Goal: Task Accomplishment & Management: Complete application form

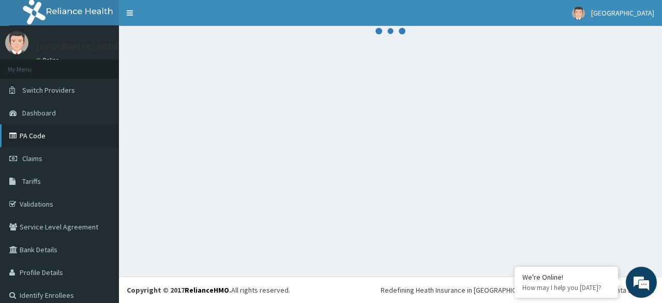
click at [42, 130] on link "PA Code" at bounding box center [59, 135] width 119 height 23
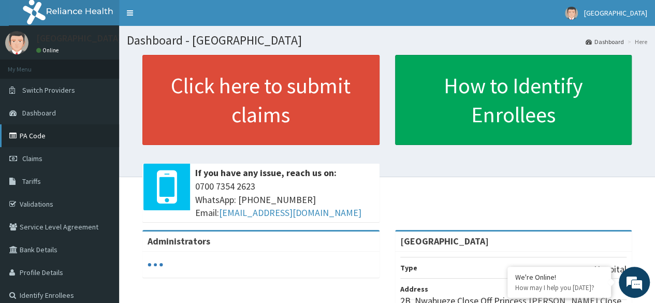
click at [52, 138] on link "PA Code" at bounding box center [59, 135] width 119 height 23
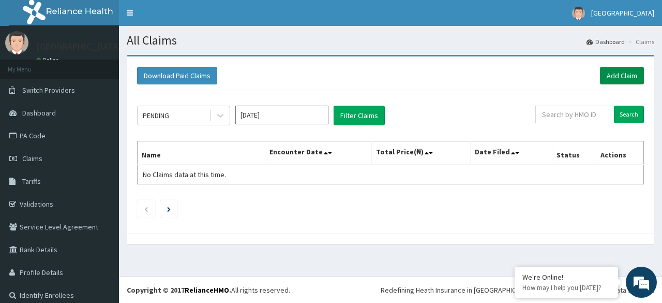
click at [600, 79] on link "Add Claim" at bounding box center [622, 76] width 44 height 18
click at [600, 75] on link "Add Claim" at bounding box center [622, 76] width 44 height 18
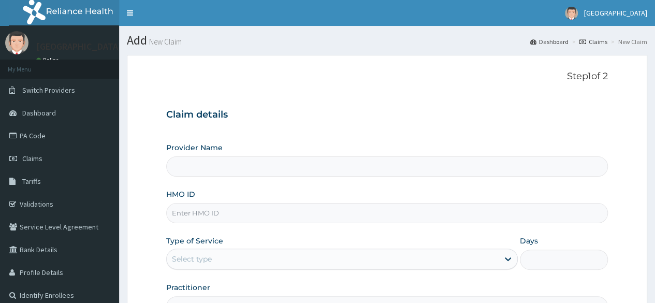
click at [424, 158] on input "Provider Name" at bounding box center [386, 166] width 441 height 20
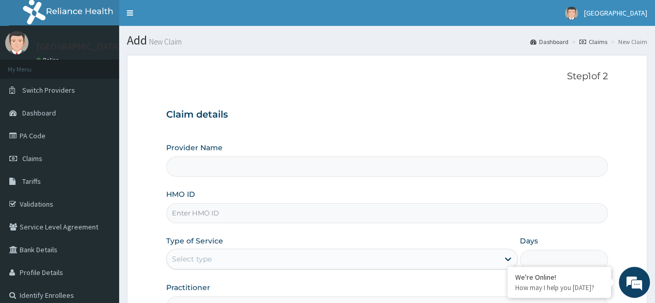
type input "[GEOGRAPHIC_DATA]"
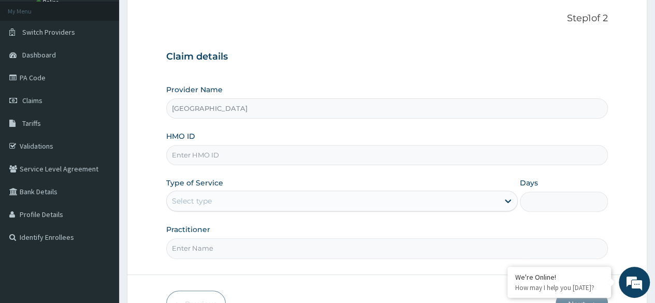
scroll to position [58, 0]
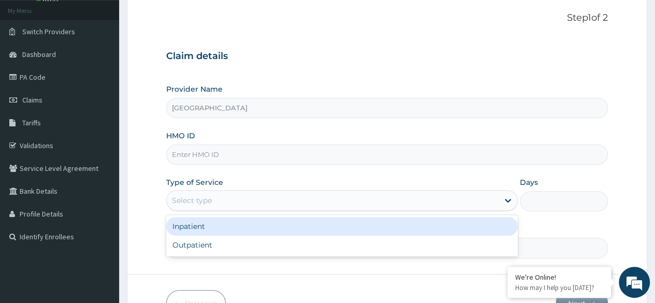
click at [348, 201] on div "Select type" at bounding box center [333, 200] width 332 height 17
click at [308, 222] on div "Inpatient" at bounding box center [341, 226] width 351 height 19
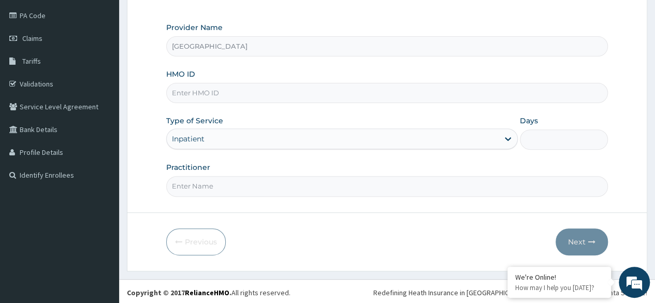
scroll to position [109, 0]
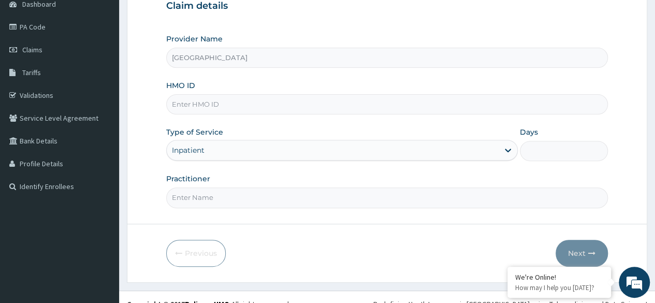
click at [262, 192] on input "Practitioner" at bounding box center [386, 197] width 441 height 20
type input "d"
type input "Dr Lawrence"
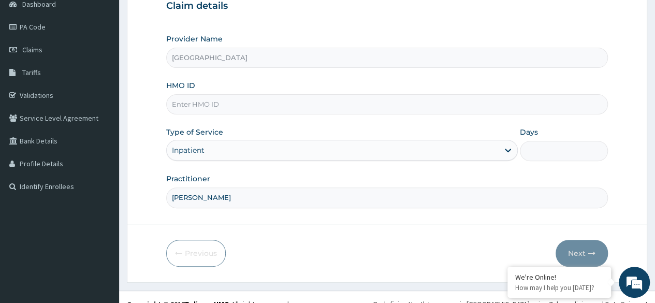
click at [306, 103] on input "HMO ID" at bounding box center [386, 104] width 441 height 20
type input "CHL/11390/C"
click at [541, 154] on input "Days" at bounding box center [564, 151] width 88 height 20
type input "5"
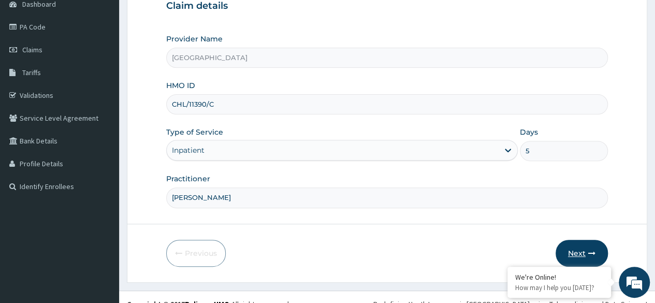
click at [577, 256] on button "Next" at bounding box center [581, 253] width 52 height 27
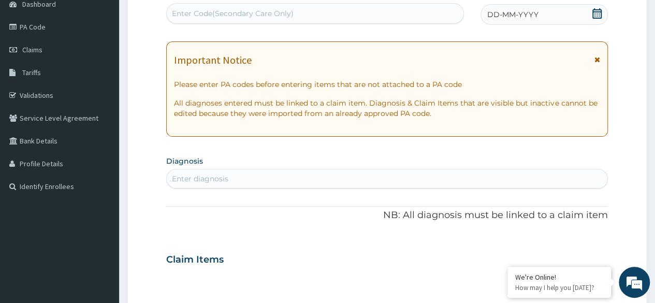
click at [318, 172] on div "Enter diagnosis" at bounding box center [387, 178] width 440 height 17
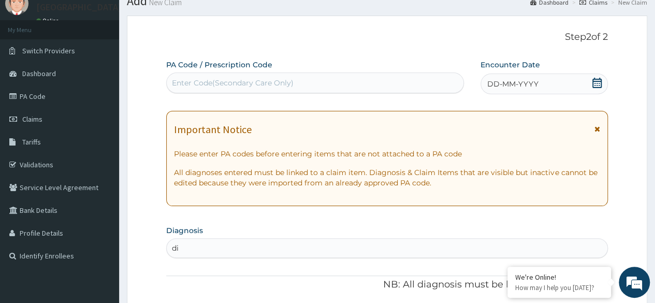
scroll to position [29, 0]
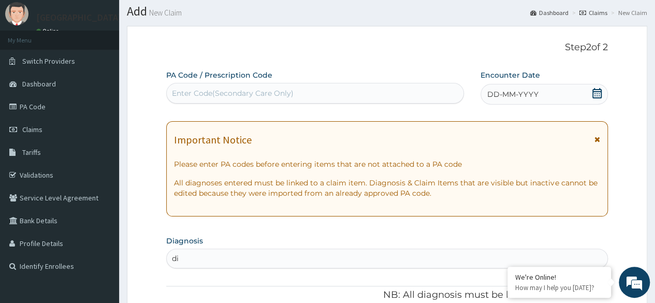
type input "di"
click at [313, 93] on div "Enter Code(Secondary Care Only)" at bounding box center [315, 93] width 296 height 17
paste input "PA/9D4DCA"
type input "PA/9D4DCA"
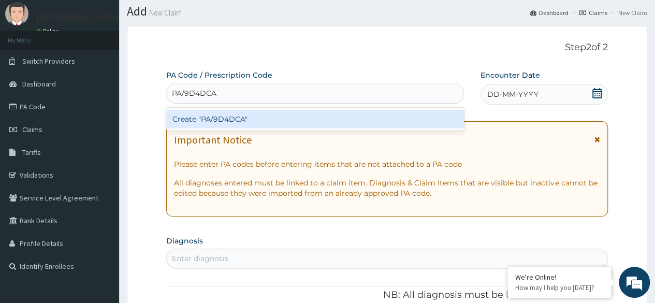
click at [299, 121] on div "Create "PA/9D4DCA"" at bounding box center [314, 119] width 297 height 19
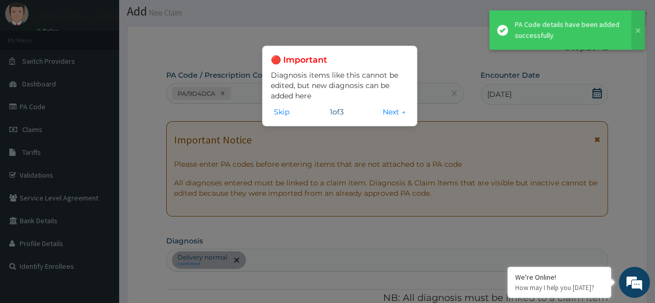
scroll to position [350, 0]
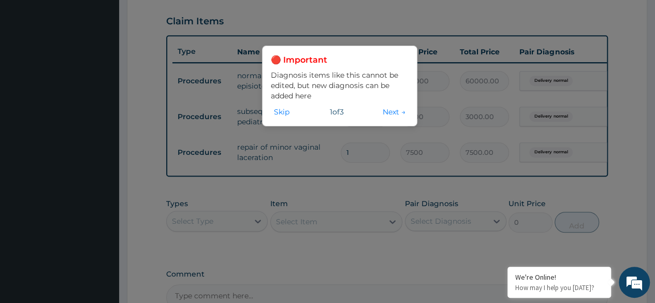
click at [316, 157] on div "🔴 Important Diagnosis items like this cannot be edited, but new diagnosis can b…" at bounding box center [327, 151] width 655 height 303
click at [366, 160] on div "🔴 Important Diagnosis items like this cannot be edited, but new diagnosis can b…" at bounding box center [327, 151] width 655 height 303
click at [397, 111] on button "Next →" at bounding box center [393, 111] width 29 height 11
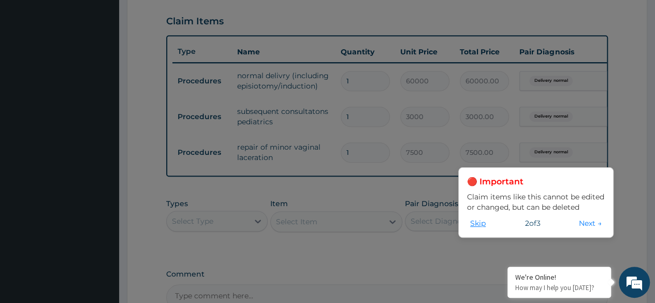
click at [477, 226] on button "Skip" at bounding box center [478, 222] width 22 height 11
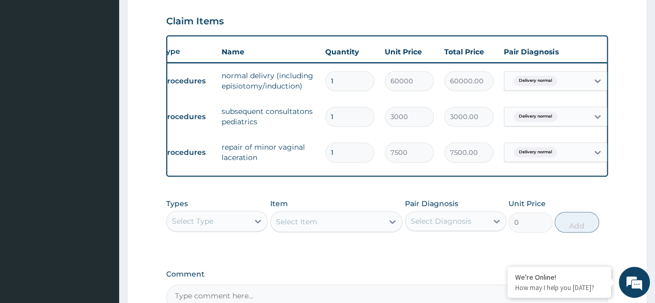
scroll to position [0, 0]
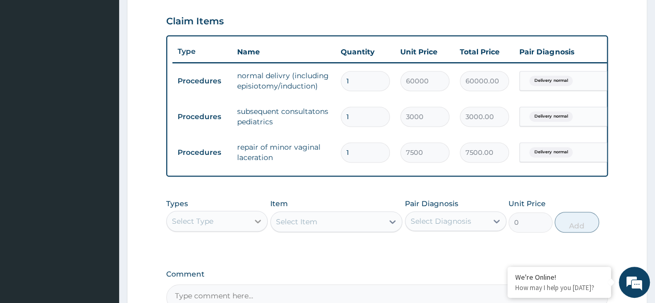
click at [256, 226] on icon at bounding box center [258, 221] width 10 height 10
